Goal: Information Seeking & Learning: Check status

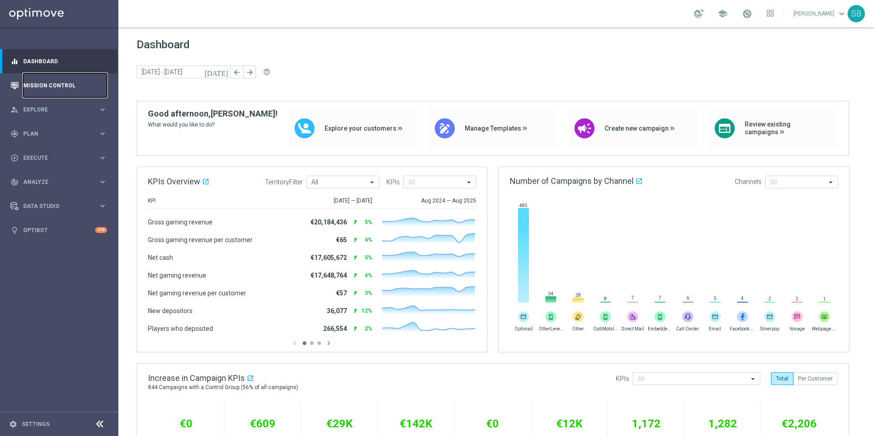
click at [29, 85] on link "Mission Control" at bounding box center [65, 85] width 84 height 24
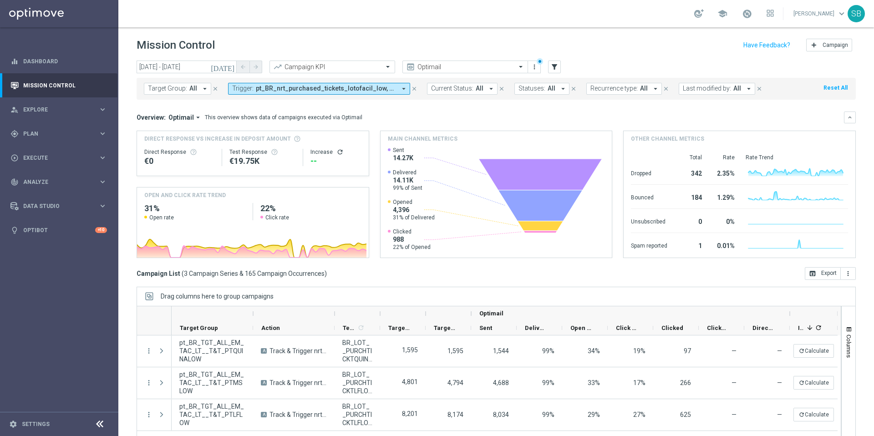
click at [401, 89] on icon "arrow_drop_down" at bounding box center [404, 89] width 8 height 8
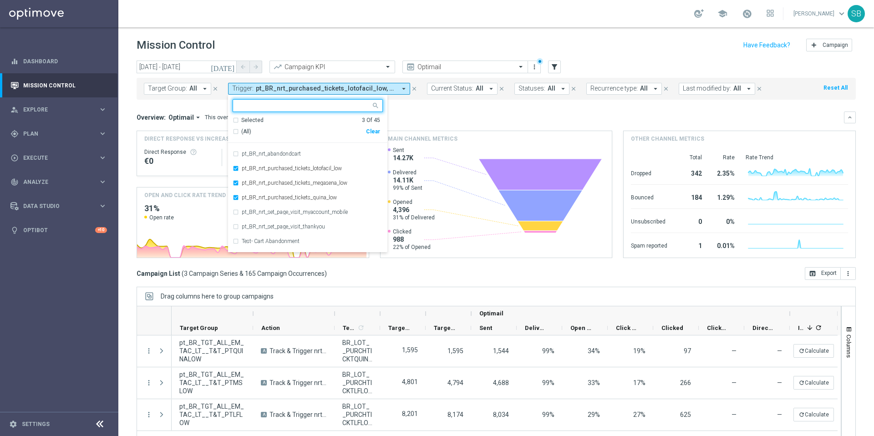
scroll to position [392, 0]
click at [235, 181] on div "pt_BR_nrt_purchased_tickets_megasena_low" at bounding box center [308, 181] width 150 height 15
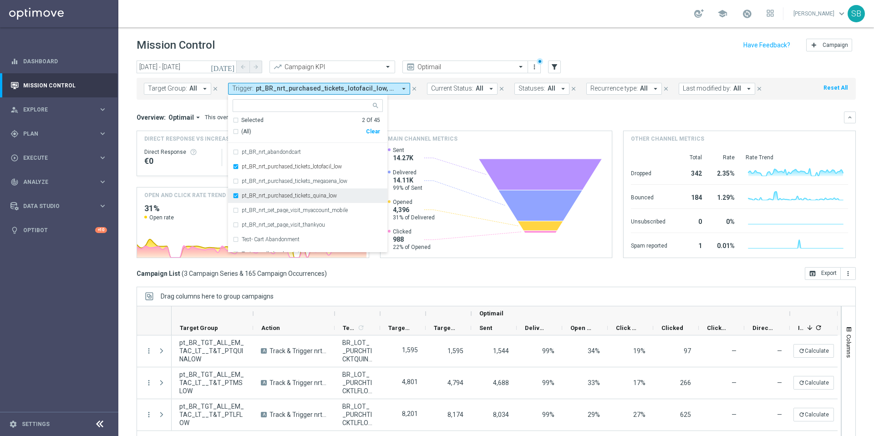
click at [233, 198] on div "pt_BR_nrt_purchased_tickets_quina_low" at bounding box center [308, 195] width 150 height 15
click at [129, 100] on div "[DATE] [DATE] - [DATE] arrow_back arrow_forward Campaign KPI trending_up Optima…" at bounding box center [496, 244] width 756 height 367
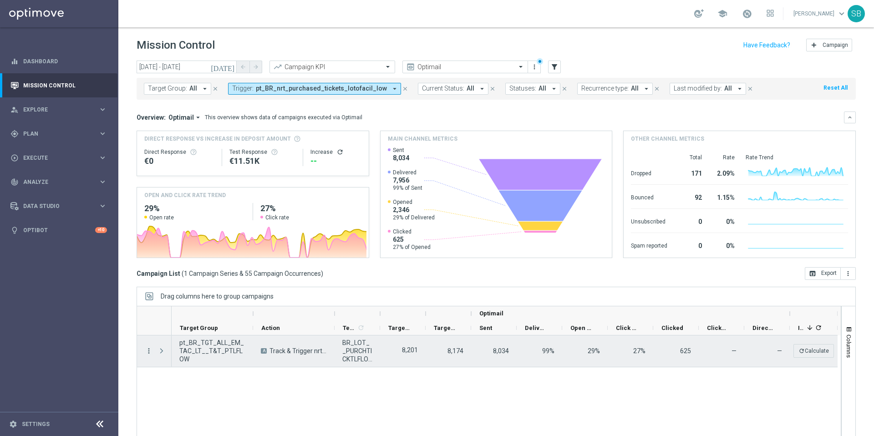
click at [147, 354] on icon "more_vert" at bounding box center [149, 351] width 8 height 8
click at [187, 370] on span "Campaign Metrics" at bounding box center [190, 369] width 47 height 6
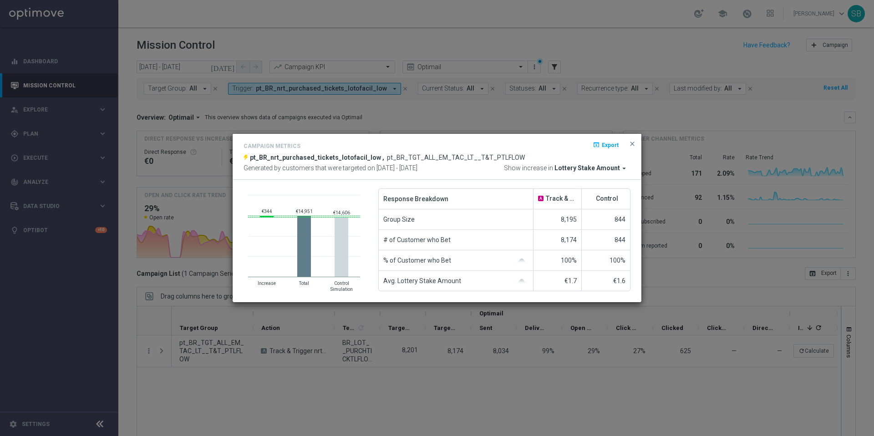
click at [623, 170] on icon "arrow_drop_down" at bounding box center [624, 168] width 8 height 8
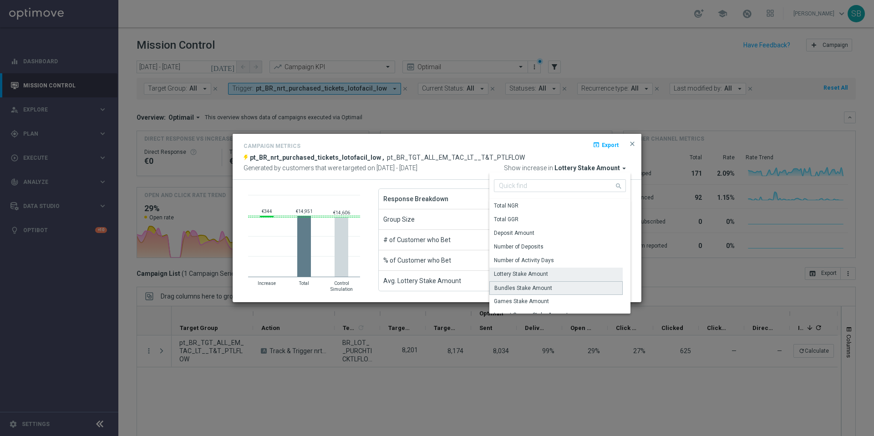
click at [537, 284] on div "Bundles Stake Amount" at bounding box center [523, 288] width 58 height 8
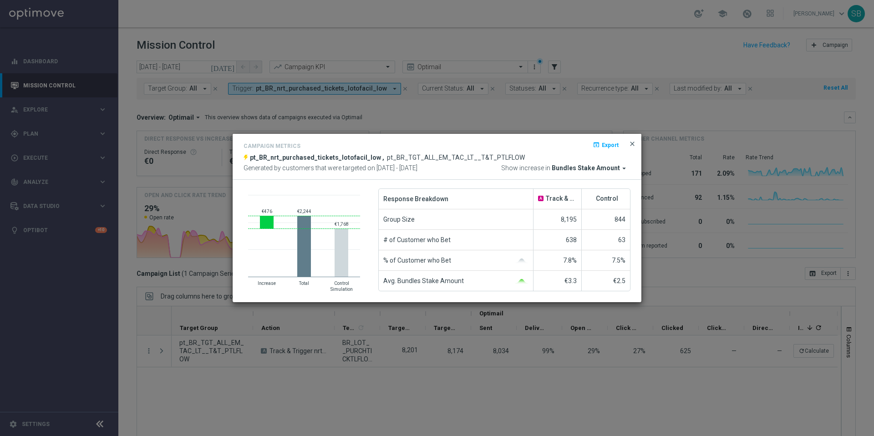
click at [631, 143] on span "close" at bounding box center [632, 143] width 7 height 7
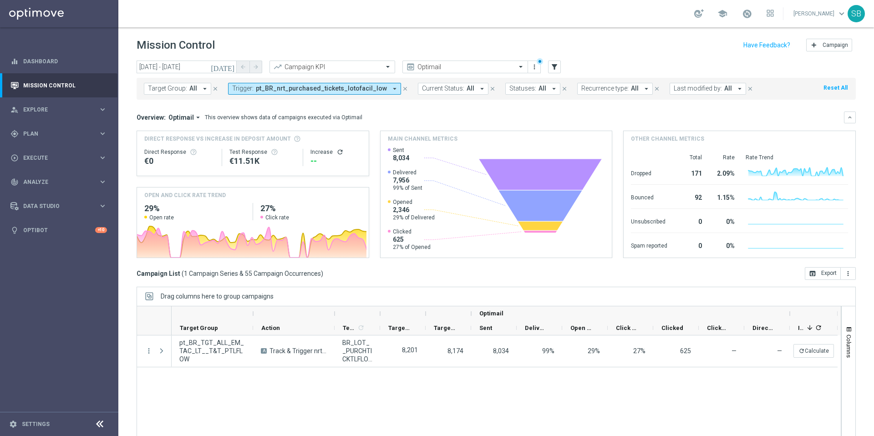
click at [391, 90] on icon "arrow_drop_down" at bounding box center [395, 89] width 8 height 8
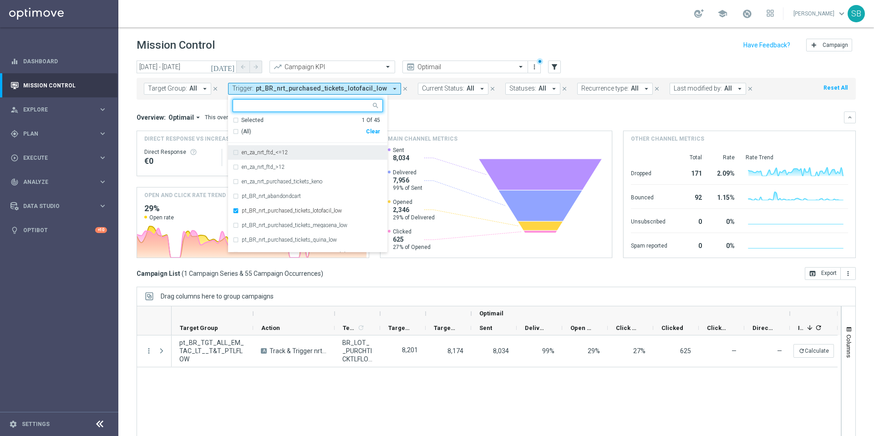
scroll to position [349, 0]
click at [235, 225] on div "pt_BR_nrt_purchased_tickets_megasena_low" at bounding box center [308, 223] width 150 height 15
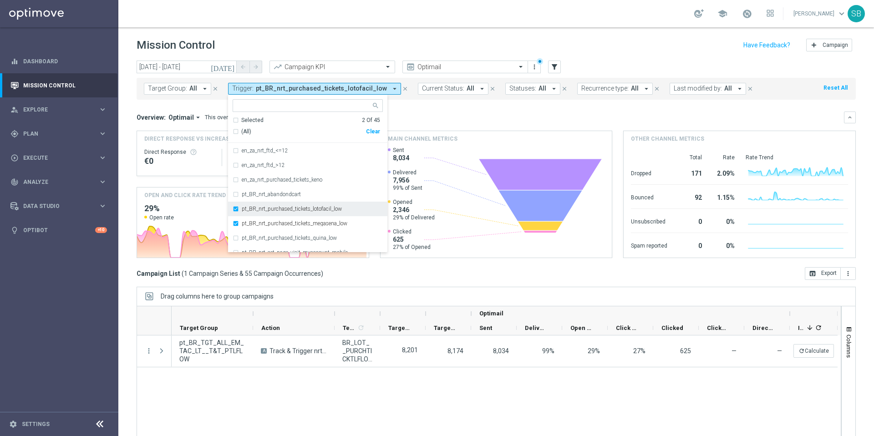
click at [235, 207] on div "pt_BR_nrt_purchased_tickets_lotofacil_low" at bounding box center [308, 209] width 150 height 15
click at [437, 277] on div "Campaign List ( 1 Campaign Series & 55 Campaign Occurrences ) open_in_browser E…" at bounding box center [496, 273] width 719 height 13
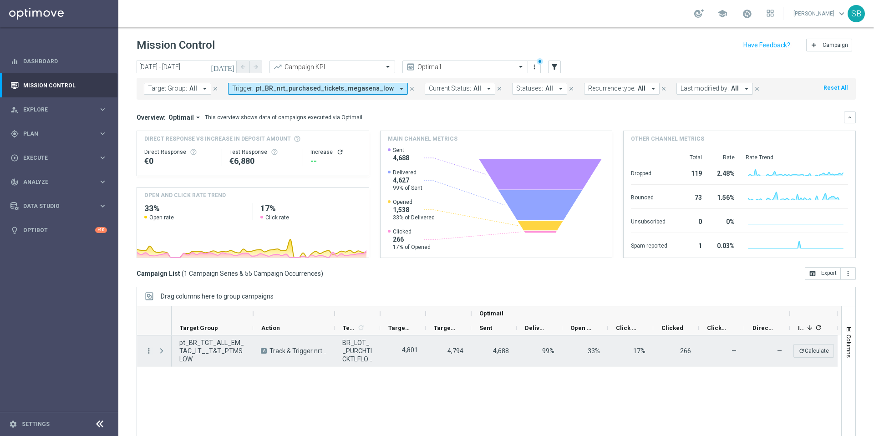
click at [148, 352] on icon "more_vert" at bounding box center [149, 351] width 8 height 8
click at [191, 367] on span "Campaign Metrics" at bounding box center [190, 369] width 47 height 6
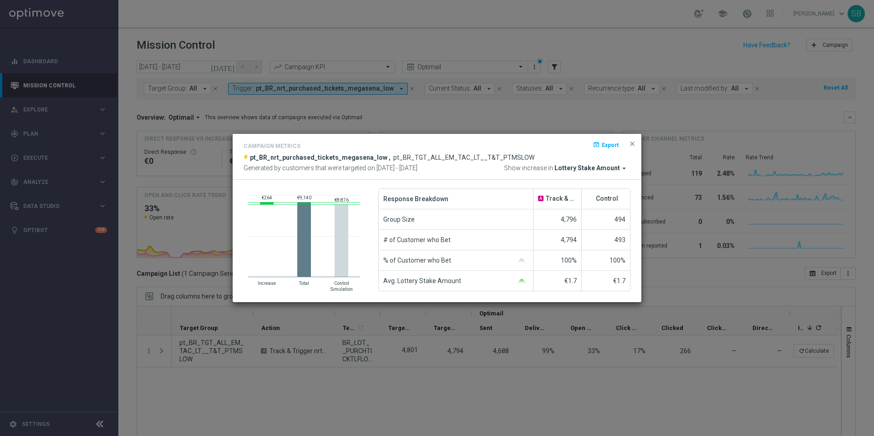
click at [621, 168] on icon "arrow_drop_down" at bounding box center [624, 168] width 8 height 8
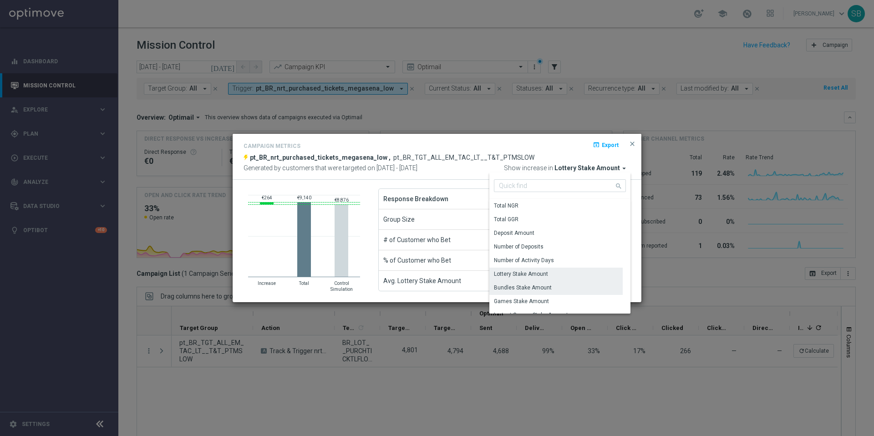
click at [552, 290] on div "Bundles Stake Amount" at bounding box center [555, 287] width 133 height 13
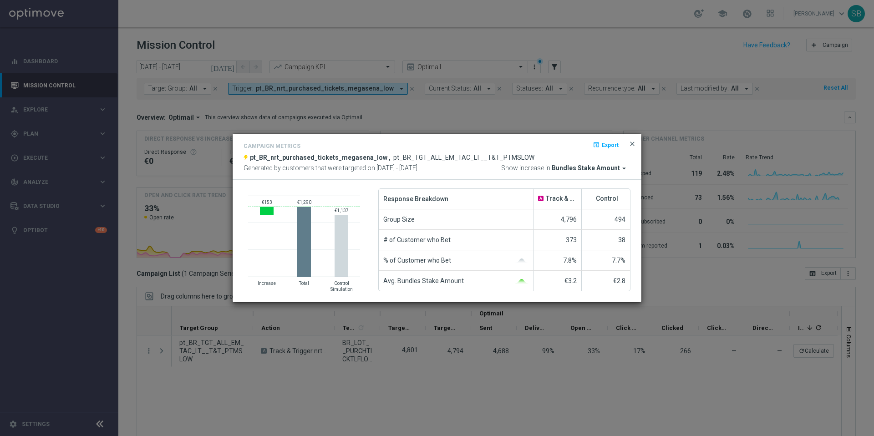
click at [633, 146] on span "close" at bounding box center [632, 143] width 7 height 7
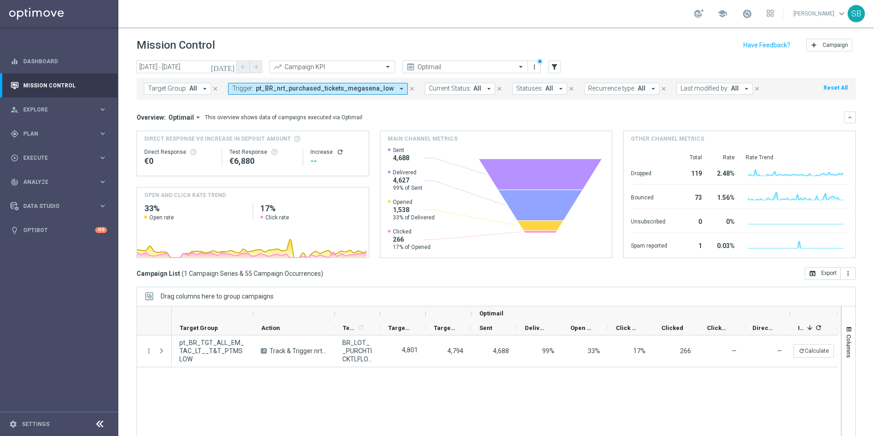
click at [397, 88] on icon "arrow_drop_down" at bounding box center [401, 89] width 8 height 8
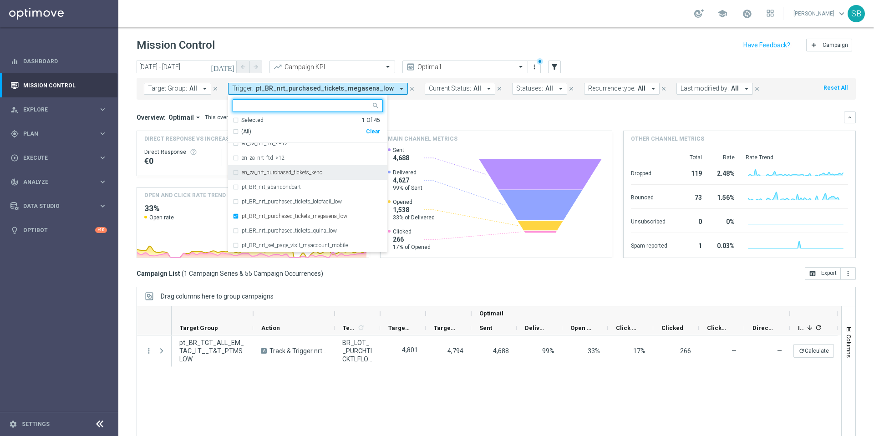
scroll to position [357, 0]
click at [234, 215] on div "pt_BR_nrt_purchased_tickets_megasena_low" at bounding box center [308, 216] width 150 height 15
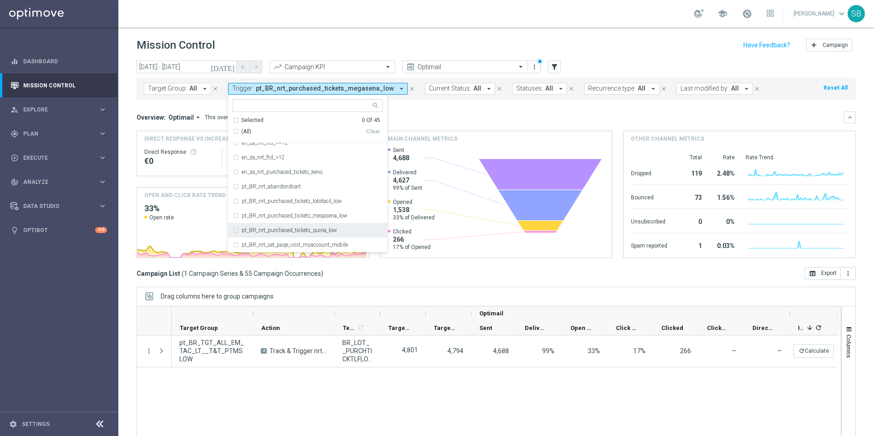
click at [234, 230] on div "pt_BR_nrt_purchased_tickets_quina_low" at bounding box center [308, 230] width 150 height 15
click at [129, 185] on div "[DATE] [DATE] - [DATE] arrow_back arrow_forward Campaign KPI trending_up Optima…" at bounding box center [496, 244] width 756 height 367
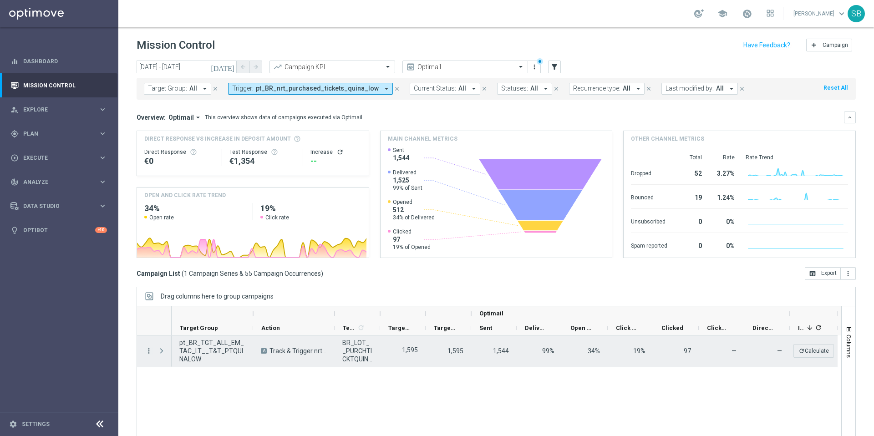
click at [149, 354] on icon "more_vert" at bounding box center [149, 351] width 8 height 8
click at [178, 375] on div "show_chart Campaign Metrics" at bounding box center [204, 369] width 102 height 13
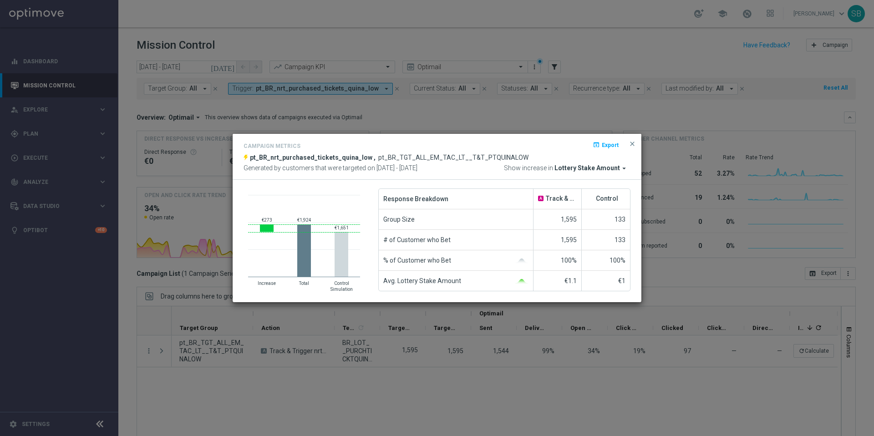
click at [610, 168] on span "Lottery Stake Amount" at bounding box center [588, 168] width 66 height 8
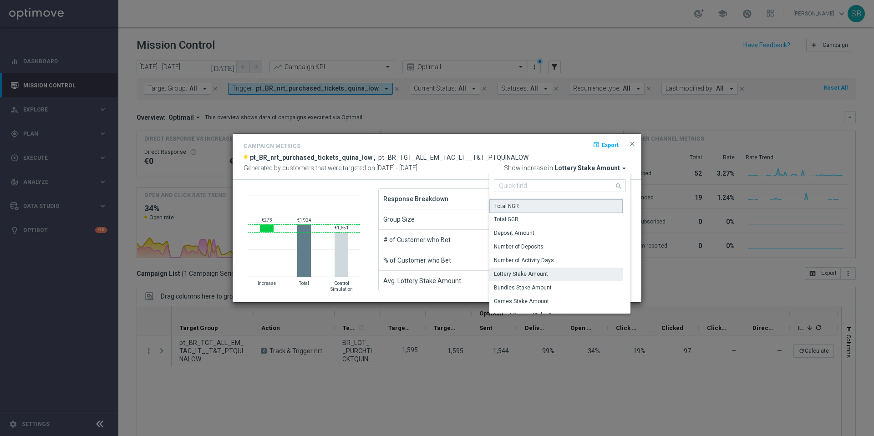
click at [524, 203] on div "Total NGR" at bounding box center [555, 206] width 133 height 14
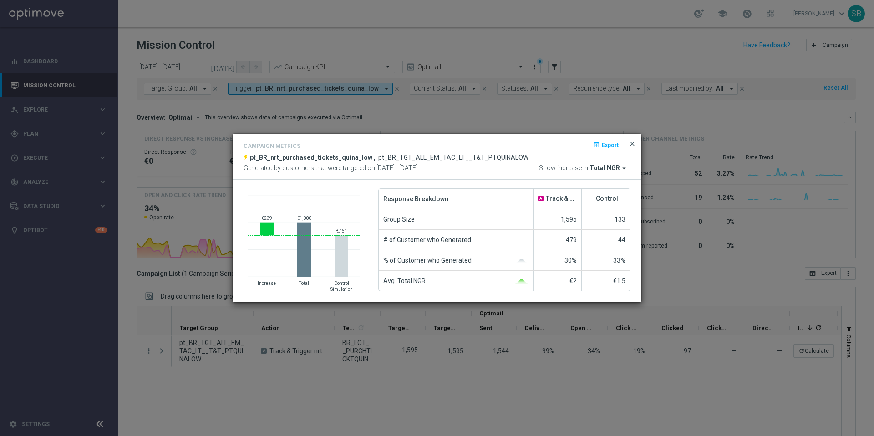
click at [632, 145] on span "close" at bounding box center [632, 143] width 7 height 7
